Goal: Participate in discussion: Engage in conversation with other users on a specific topic

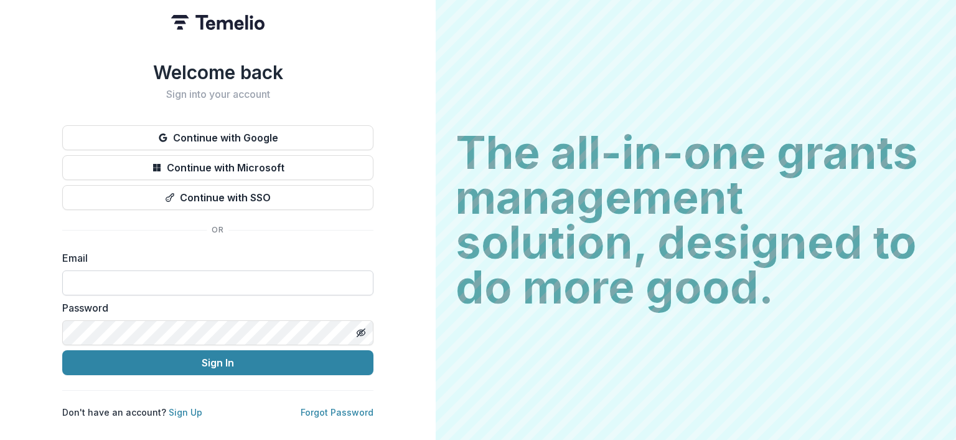
click at [222, 276] on input at bounding box center [217, 282] width 311 height 25
type input "**********"
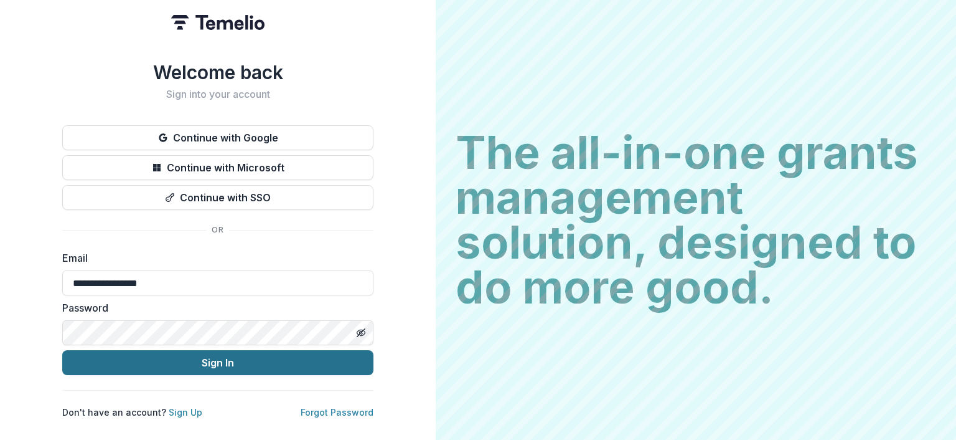
click at [202, 356] on button "Sign In" at bounding box center [217, 362] width 311 height 25
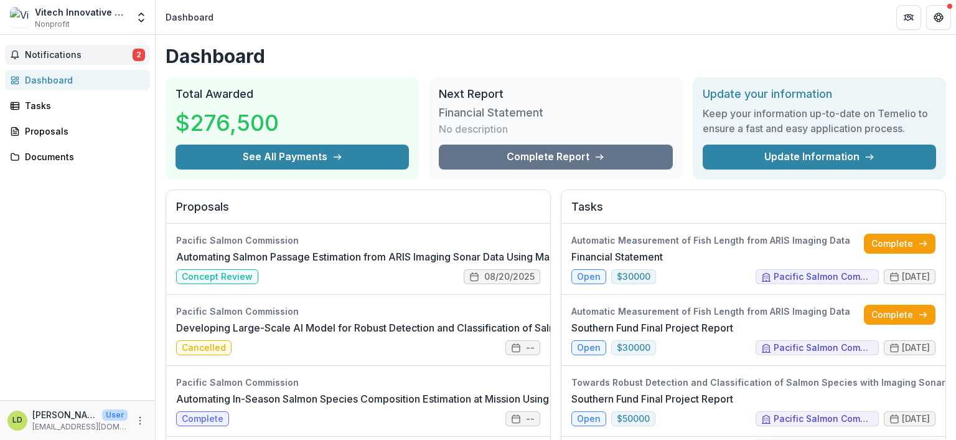
click at [68, 57] on span "Notifications" at bounding box center [79, 55] width 108 height 11
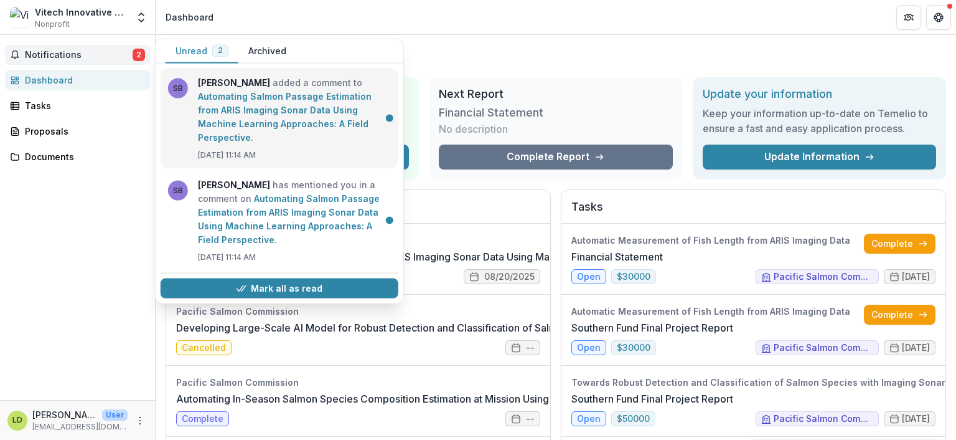
click at [299, 115] on link "Automating Salmon Passage Estimation from ARIS Imaging Sonar Data Using Machine…" at bounding box center [285, 117] width 174 height 52
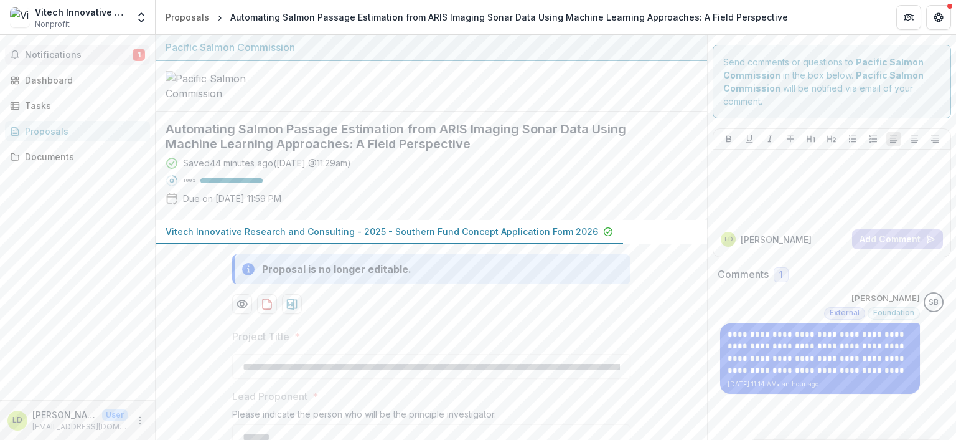
click at [39, 57] on span "Notifications" at bounding box center [79, 55] width 108 height 11
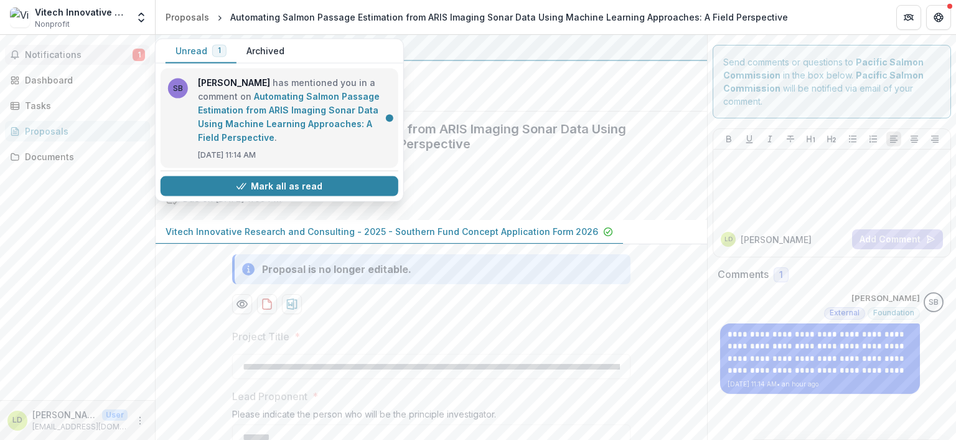
click at [260, 94] on link "Automating Salmon Passage Estimation from ARIS Imaging Sonar Data Using Machine…" at bounding box center [289, 117] width 182 height 52
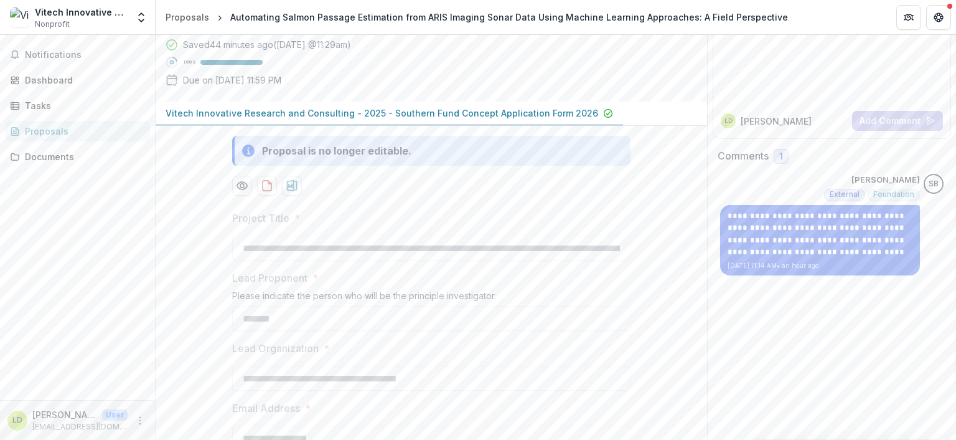
scroll to position [125, 0]
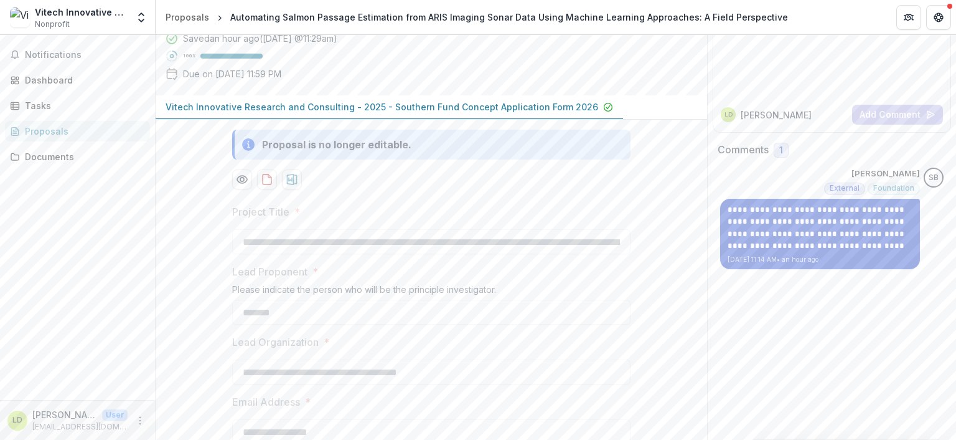
click at [789, 241] on p "**********" at bounding box center [820, 228] width 185 height 49
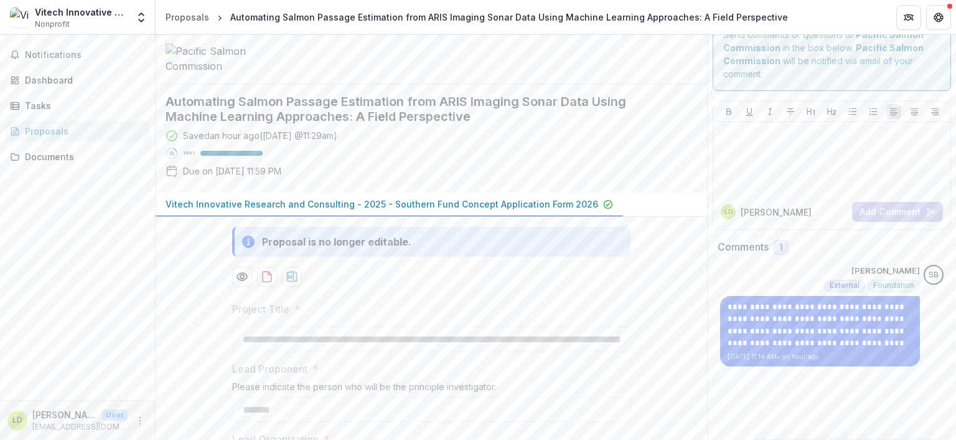
scroll to position [0, 0]
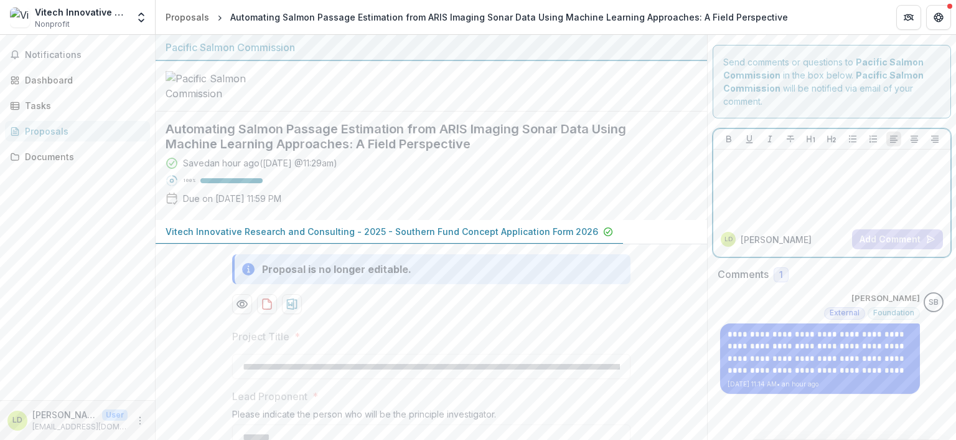
click at [766, 176] on div at bounding box center [832, 185] width 227 height 62
click at [895, 240] on button "Add Comment" at bounding box center [897, 239] width 91 height 20
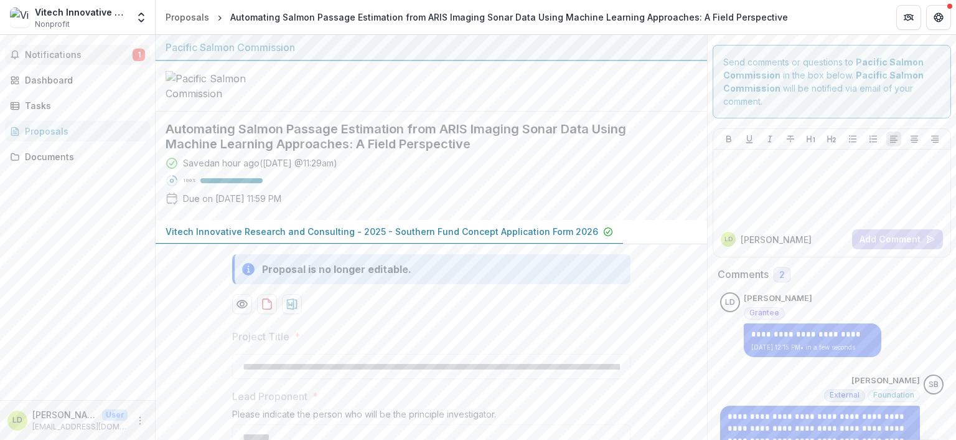
click at [45, 53] on span "Notifications" at bounding box center [79, 55] width 108 height 11
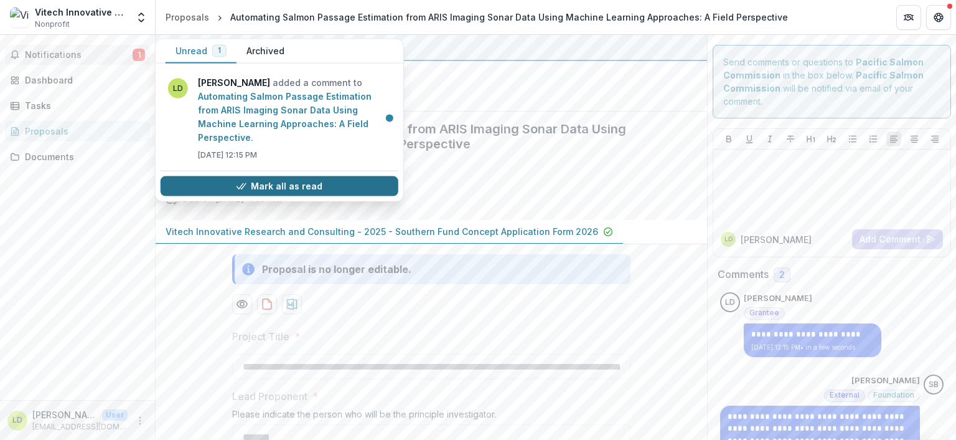
click at [288, 176] on button "Mark all as read" at bounding box center [280, 186] width 238 height 20
